Goal: Task Accomplishment & Management: Manage account settings

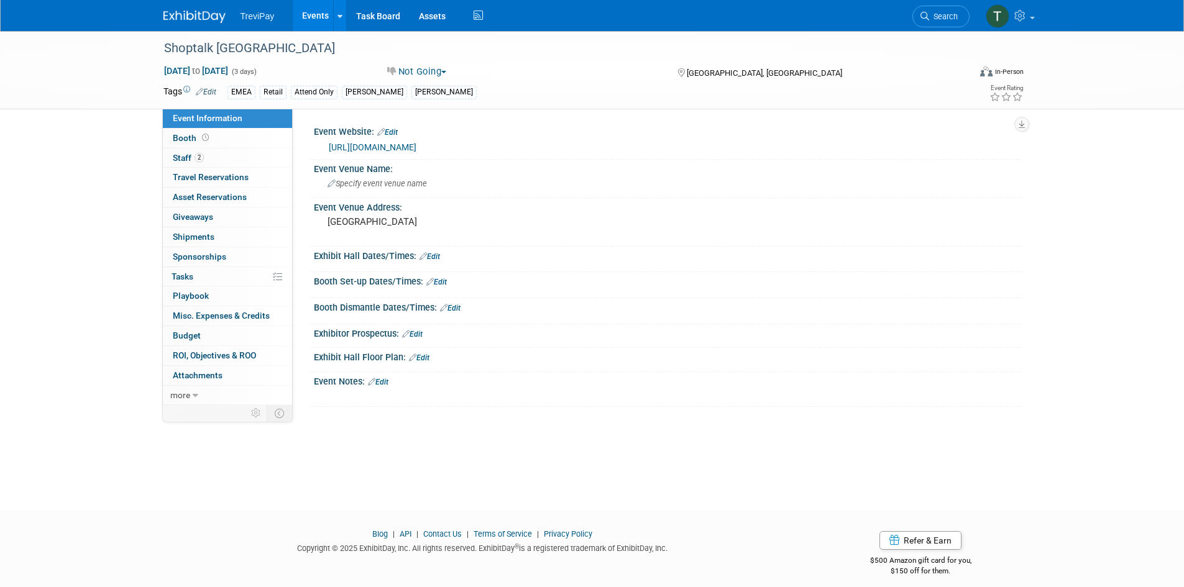
click at [310, 8] on link "Events" at bounding box center [315, 15] width 45 height 31
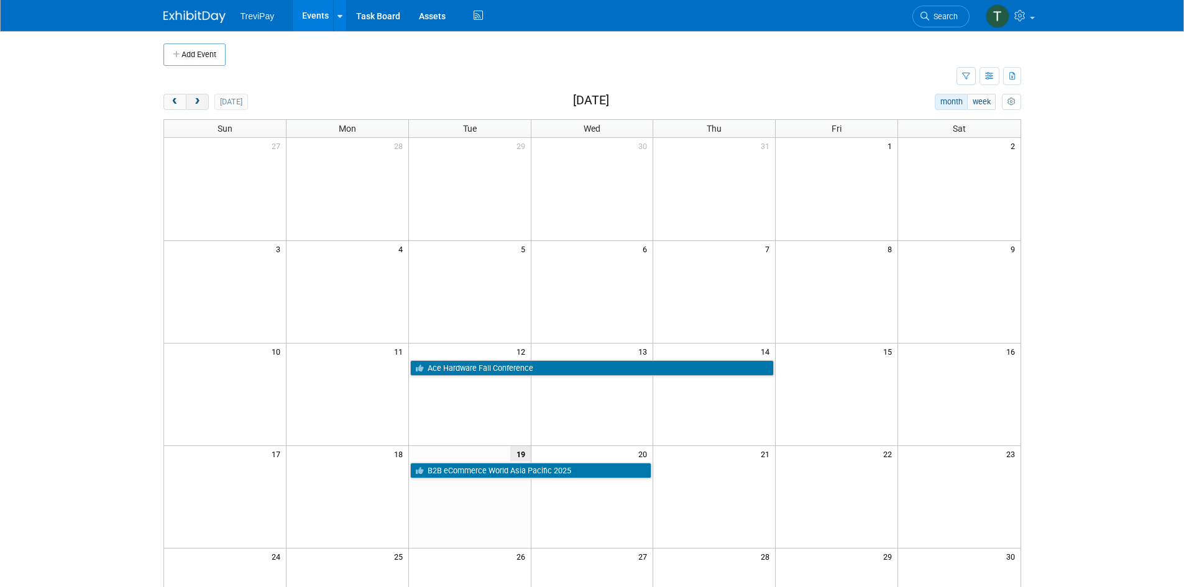
click at [201, 103] on span "next" at bounding box center [197, 102] width 9 height 8
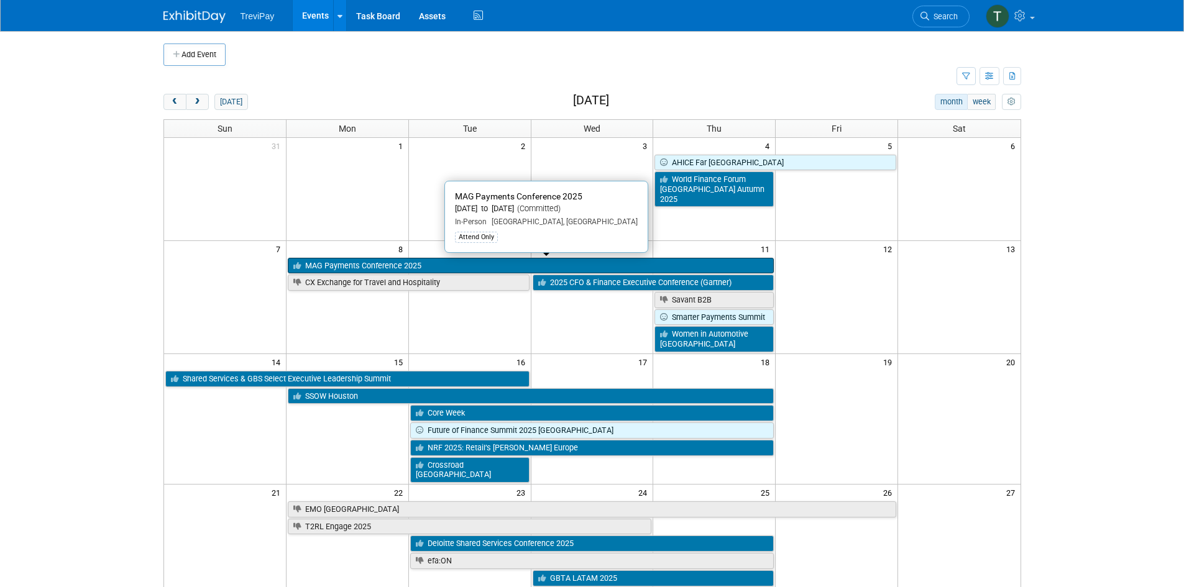
click at [331, 262] on link "MAG Payments Conference 2025" at bounding box center [531, 266] width 486 height 16
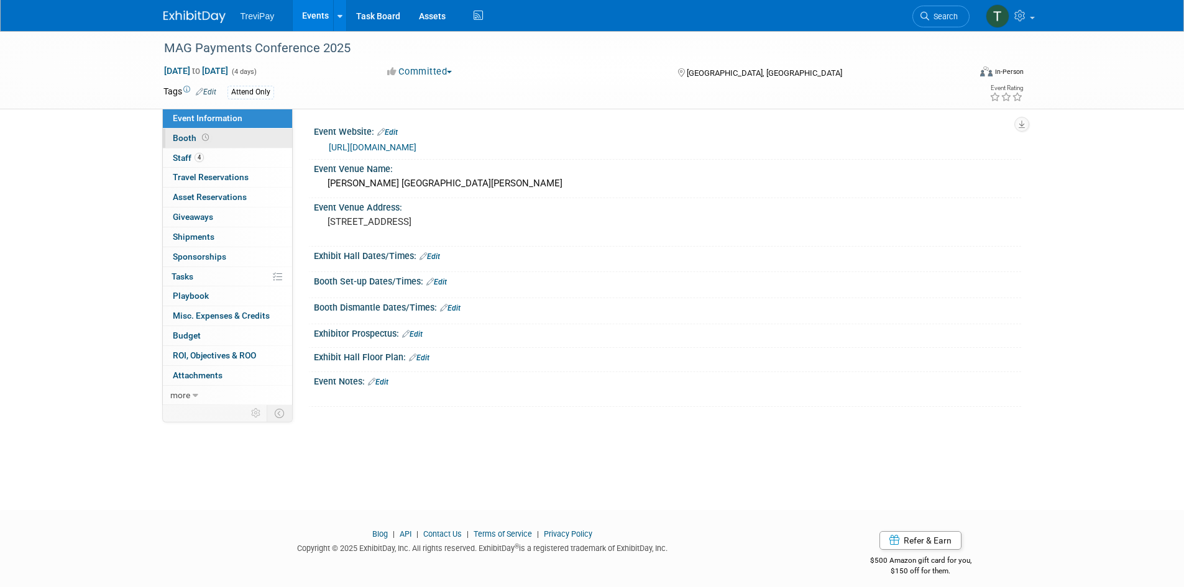
click at [209, 133] on span "Booth" at bounding box center [192, 138] width 39 height 10
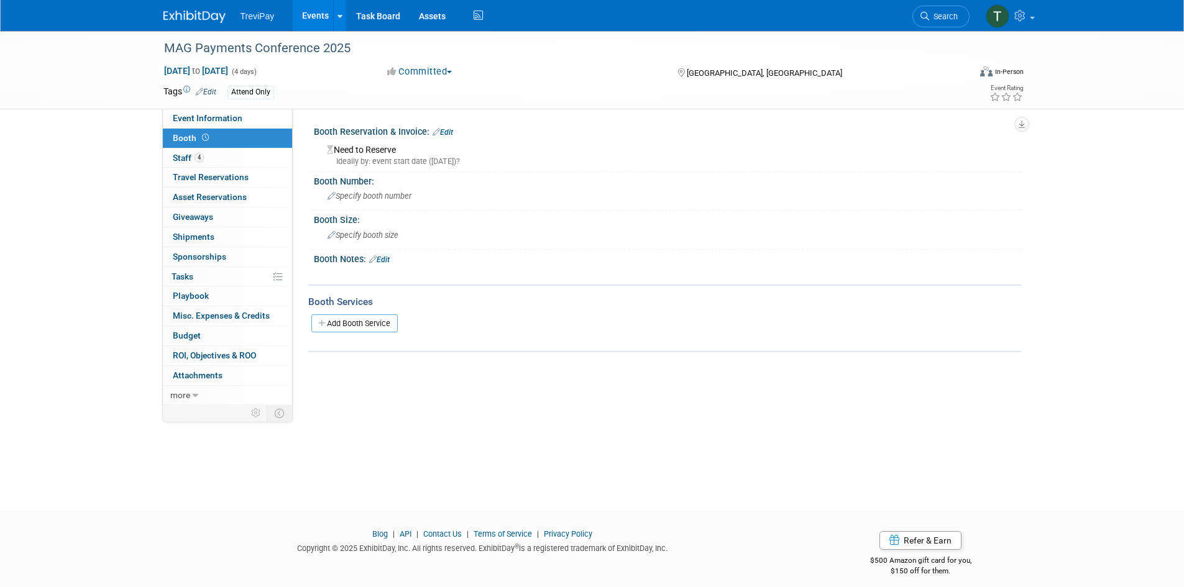
click at [452, 132] on link "Edit" at bounding box center [442, 132] width 21 height 9
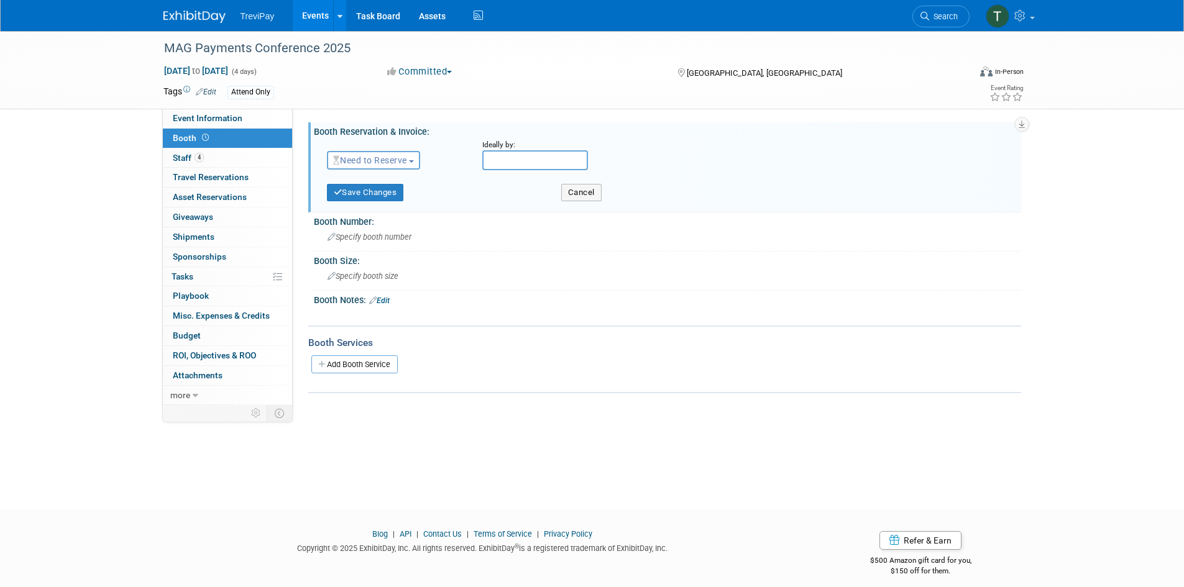
click at [541, 162] on input "text" at bounding box center [535, 160] width 106 height 20
click at [405, 159] on span "Need to Reserve" at bounding box center [370, 160] width 74 height 10
click at [392, 206] on link "Reserved" at bounding box center [393, 198] width 133 height 17
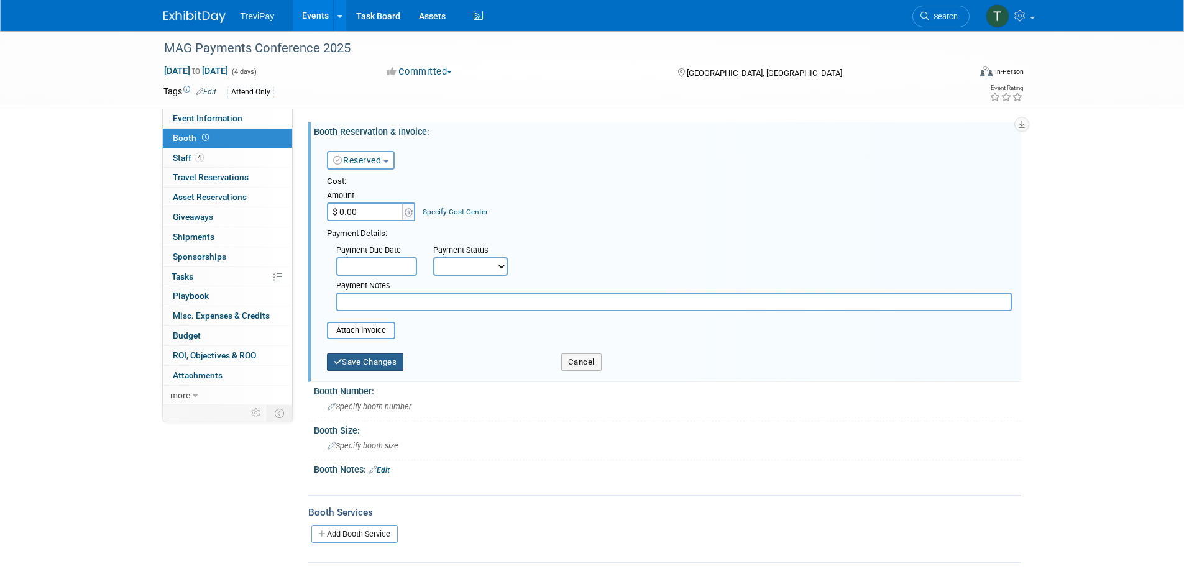
click at [371, 359] on button "Save Changes" at bounding box center [365, 362] width 77 height 17
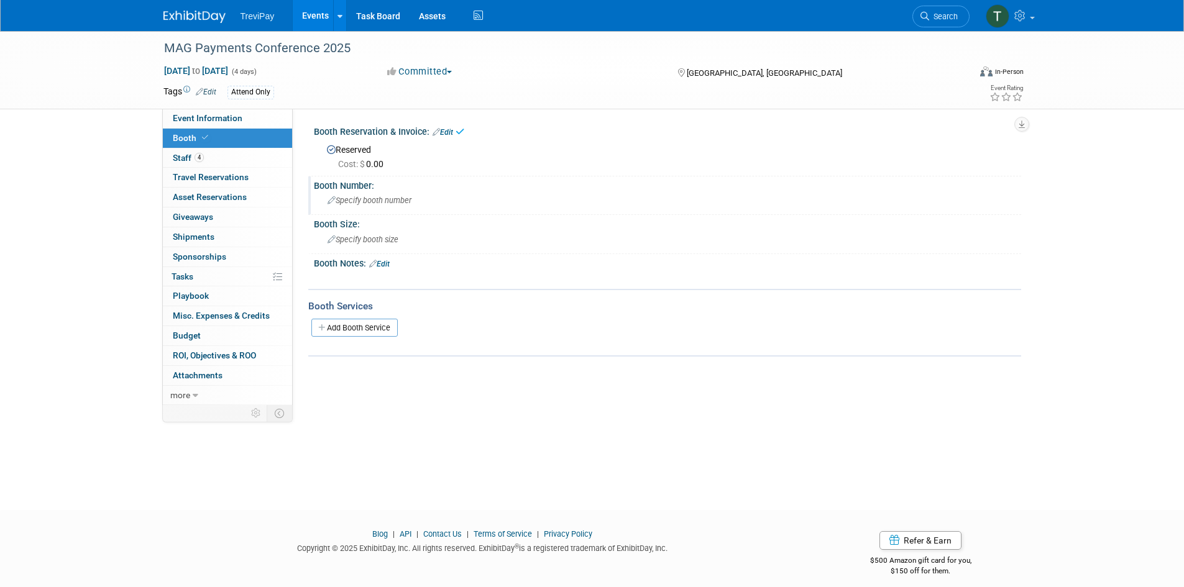
click at [365, 198] on span "Specify booth number" at bounding box center [369, 200] width 84 height 9
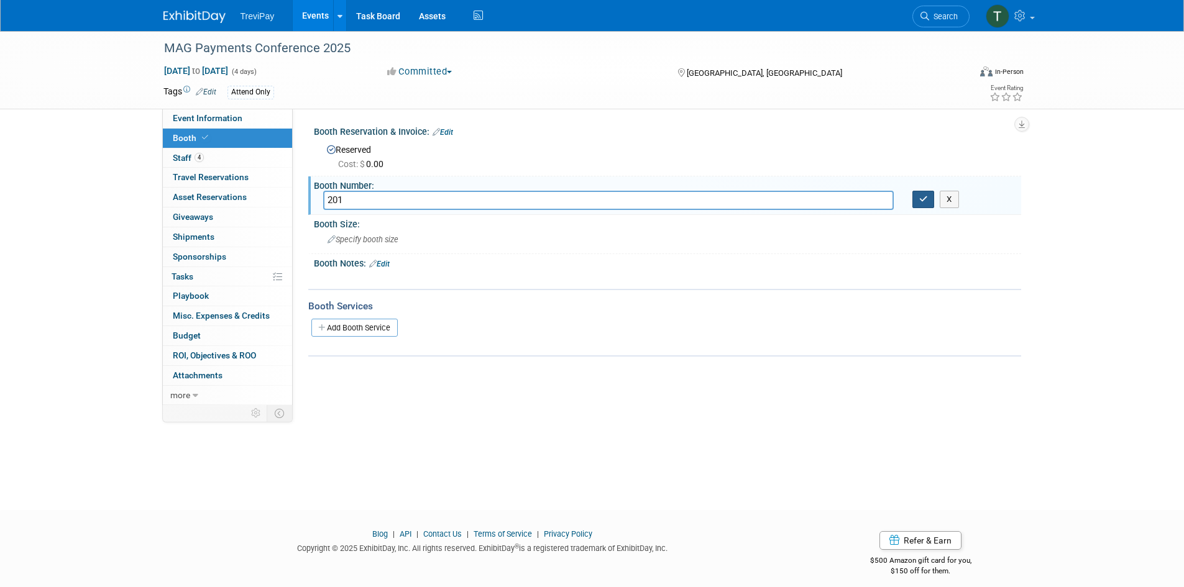
type input "201"
click at [923, 201] on icon "button" at bounding box center [923, 199] width 9 height 8
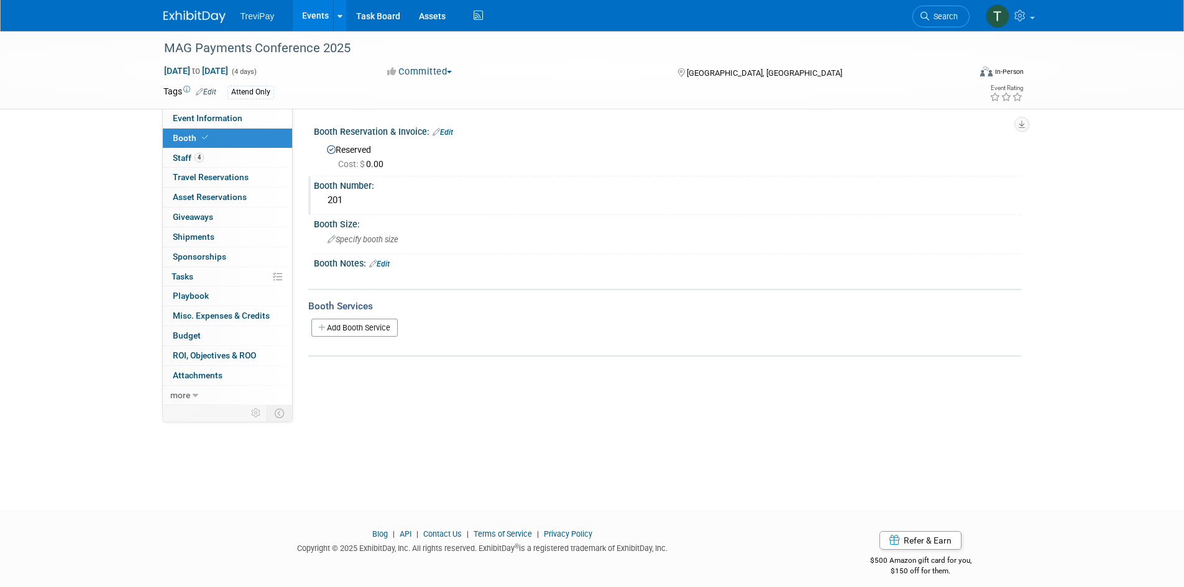
click at [390, 264] on link "Edit" at bounding box center [379, 264] width 21 height 9
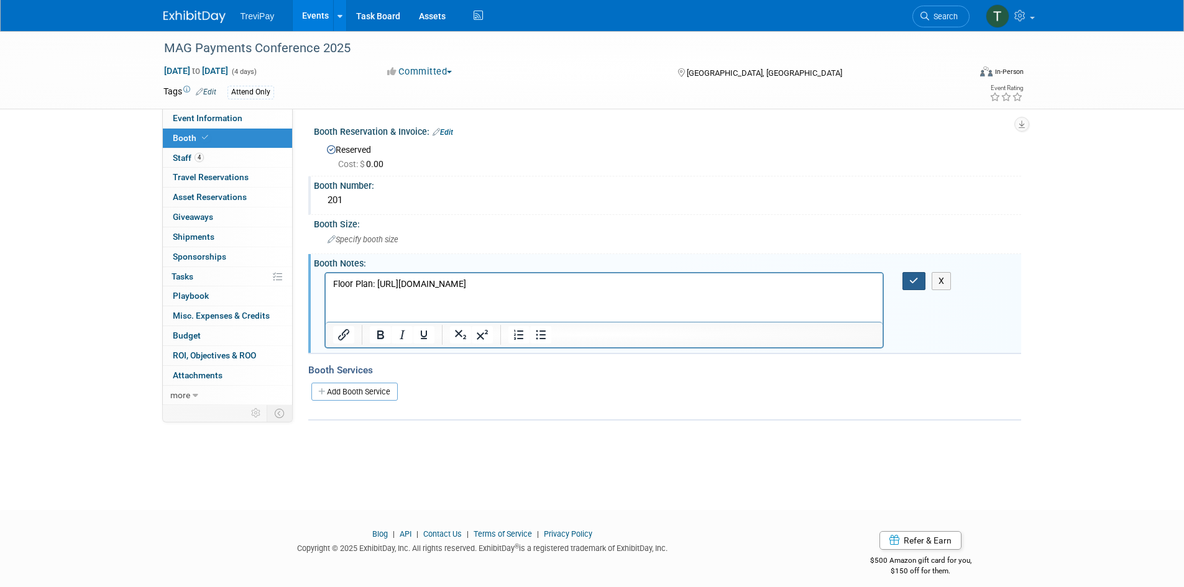
click at [913, 278] on icon "button" at bounding box center [913, 281] width 9 height 9
